Goal: Information Seeking & Learning: Learn about a topic

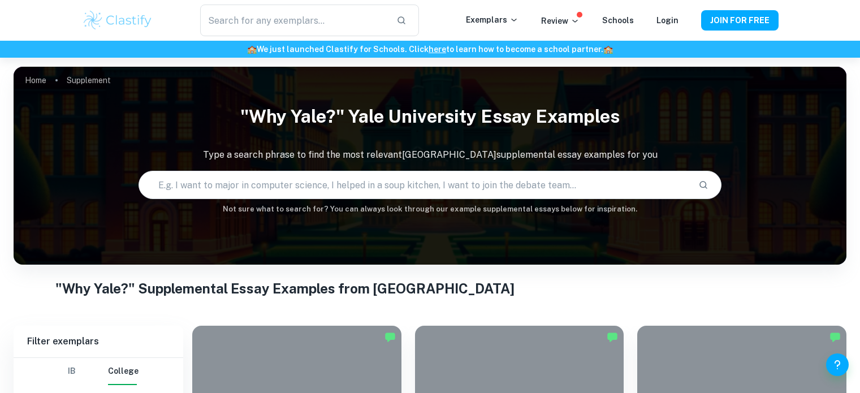
scroll to position [257, 0]
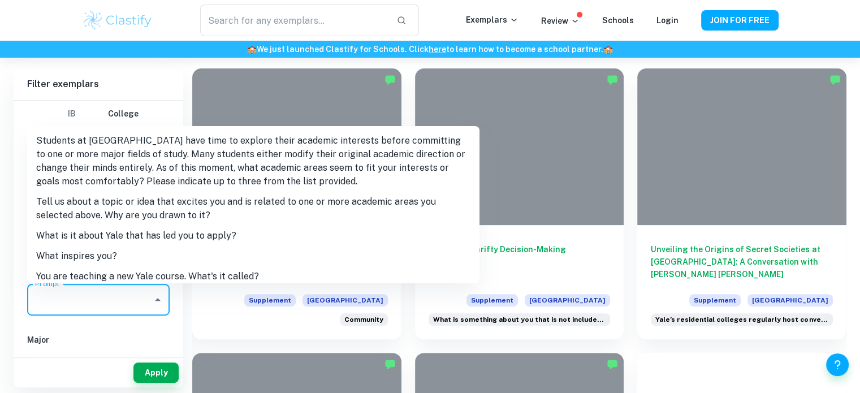
click at [97, 289] on input "Prompt" at bounding box center [89, 299] width 115 height 21
click at [98, 238] on li "What is it about Yale that has led you to apply?" at bounding box center [253, 236] width 452 height 20
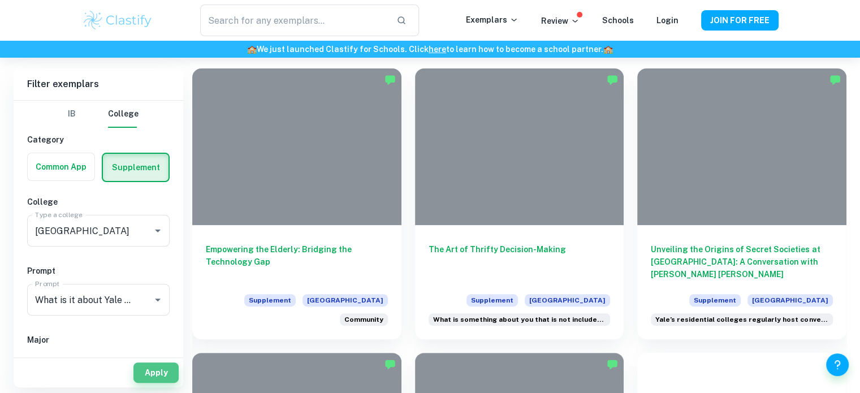
click at [155, 370] on button "Apply" at bounding box center [155, 372] width 45 height 20
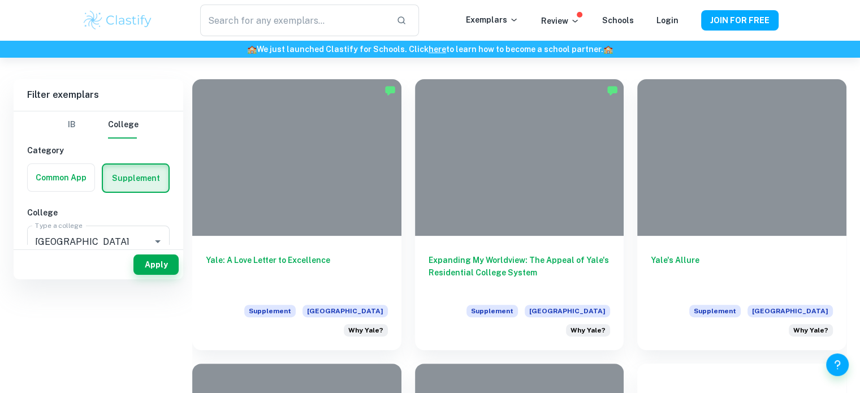
scroll to position [256, 0]
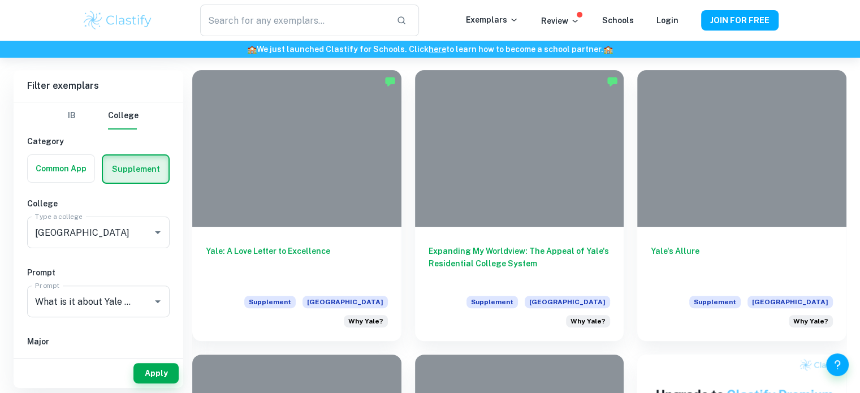
click at [748, 245] on h6 "Yale's Allure" at bounding box center [742, 263] width 182 height 37
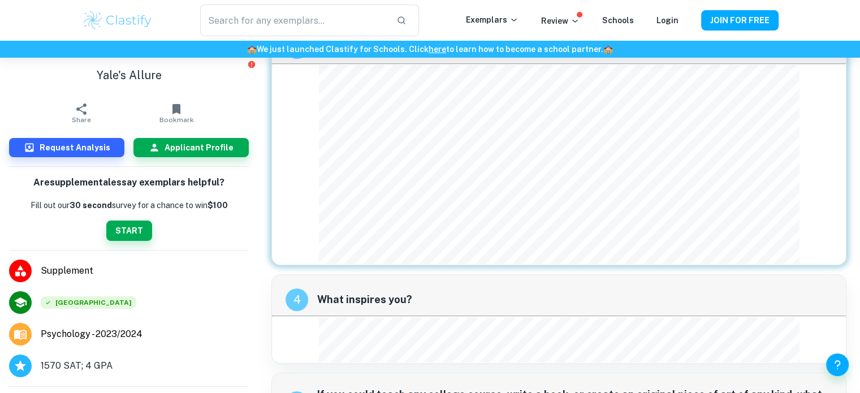
scroll to position [612, 0]
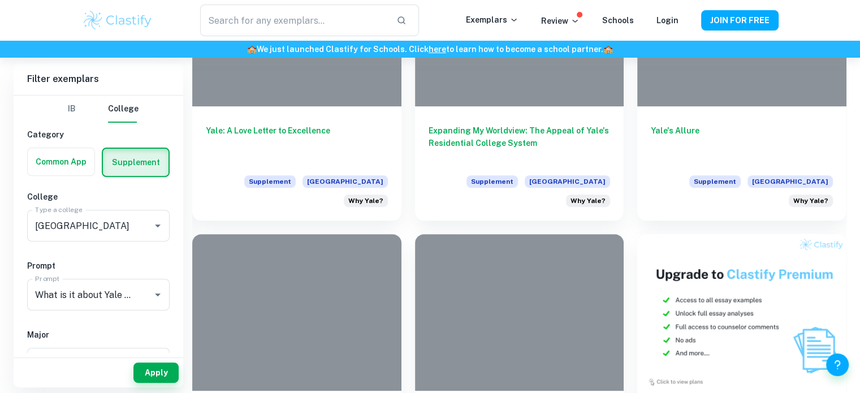
scroll to position [332, 0]
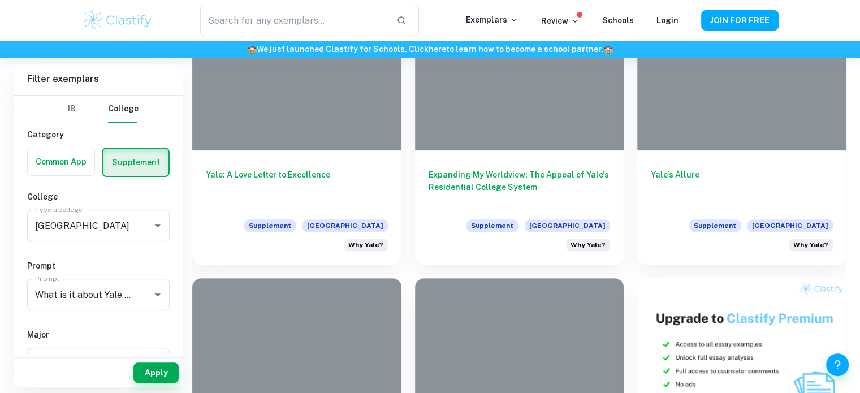
click at [452, 189] on h6 "Expanding My Worldview: The Appeal of Yale's Residential College System" at bounding box center [520, 186] width 182 height 37
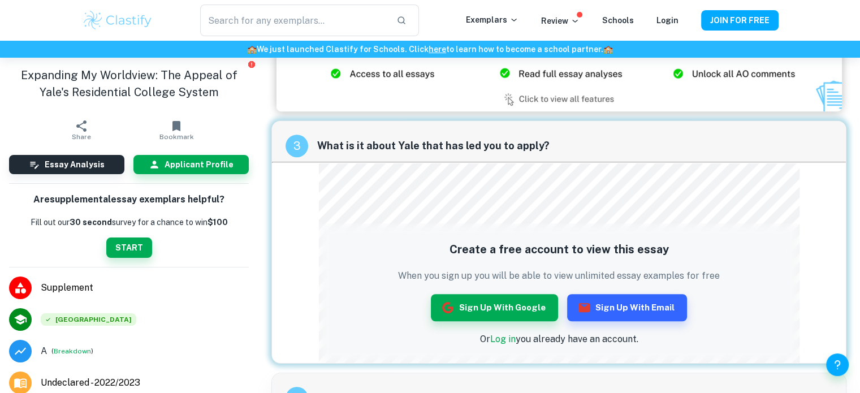
scroll to position [667, 0]
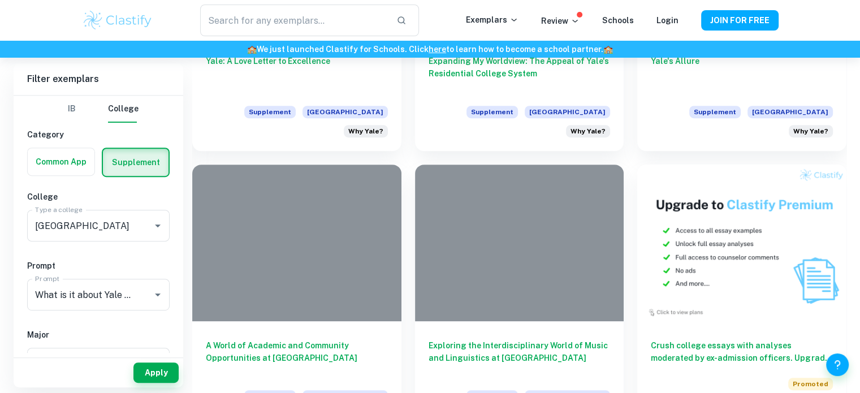
scroll to position [446, 0]
click at [292, 250] on div at bounding box center [296, 242] width 209 height 157
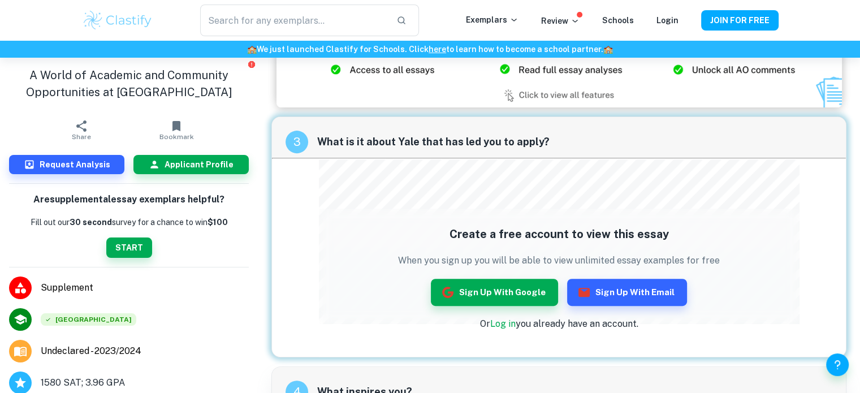
scroll to position [395, 0]
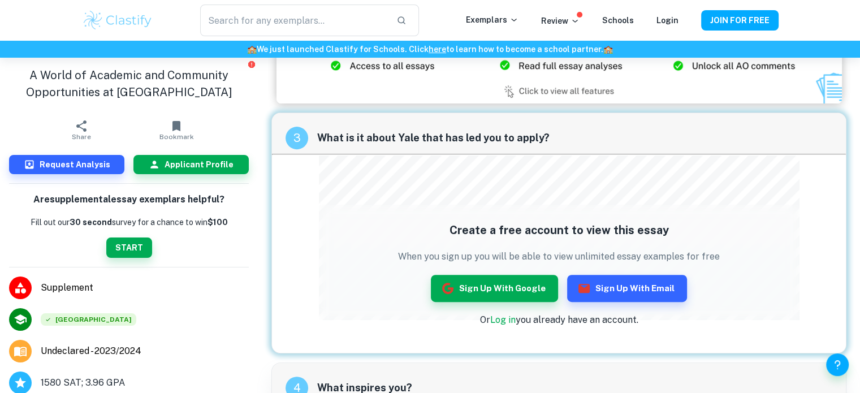
click at [495, 319] on link "Log in" at bounding box center [502, 319] width 25 height 11
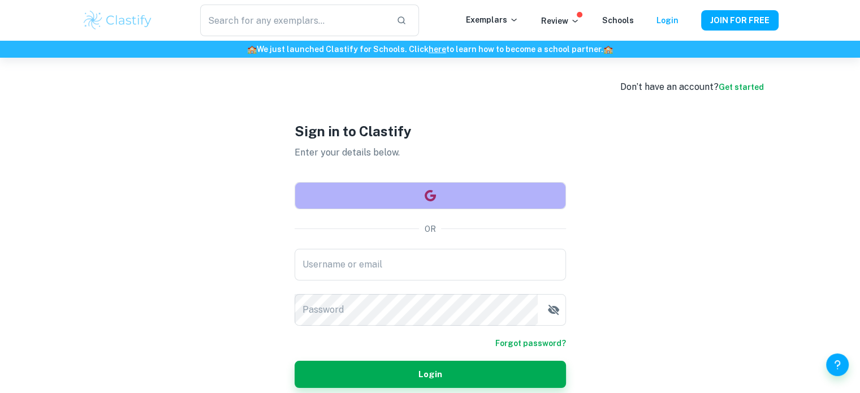
click at [391, 200] on button "button" at bounding box center [430, 195] width 271 height 27
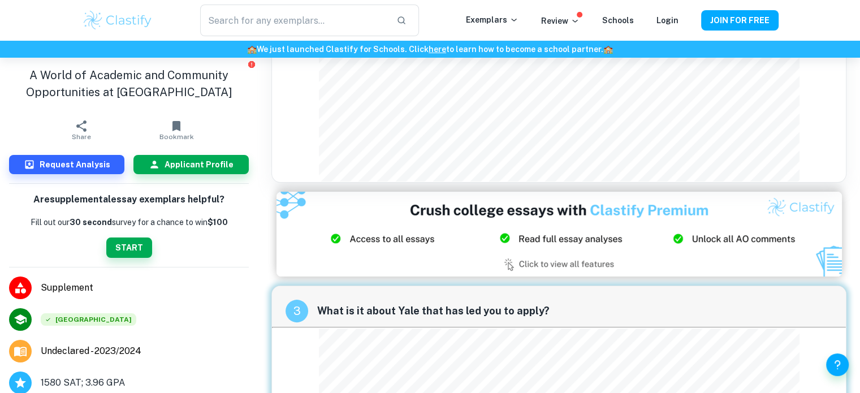
scroll to position [388, 0]
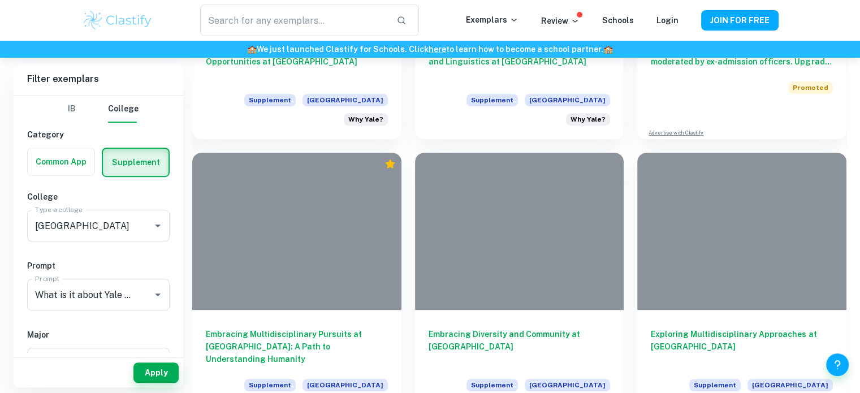
scroll to position [749, 0]
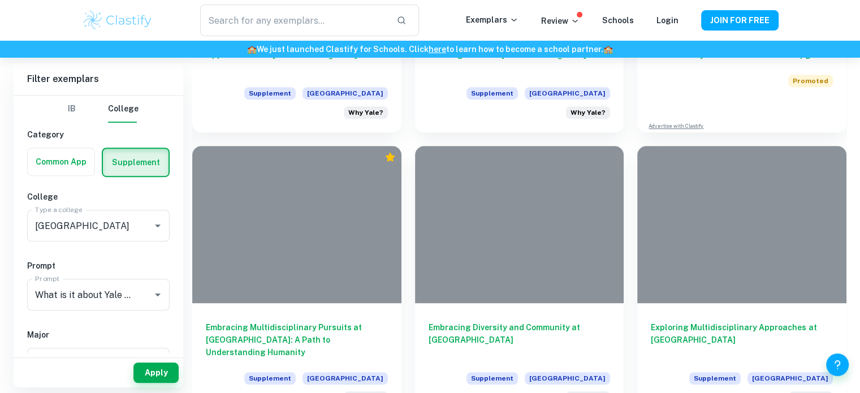
click at [485, 321] on h6 "Embracing Diversity and Community at [GEOGRAPHIC_DATA]" at bounding box center [520, 339] width 182 height 37
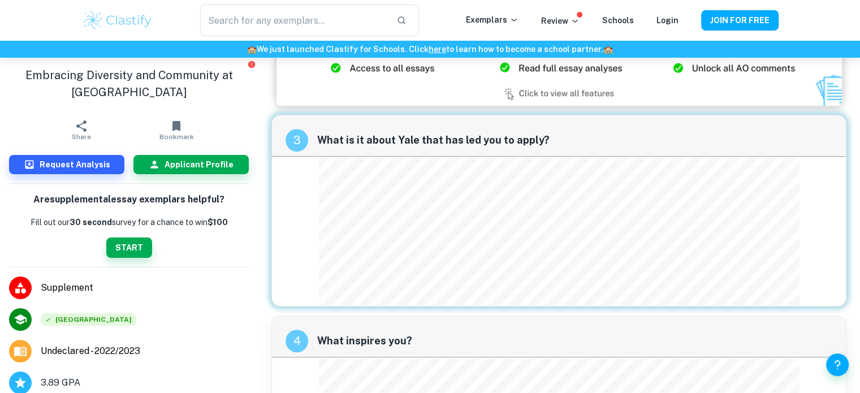
scroll to position [484, 0]
